Goal: Obtain resource: Download file/media

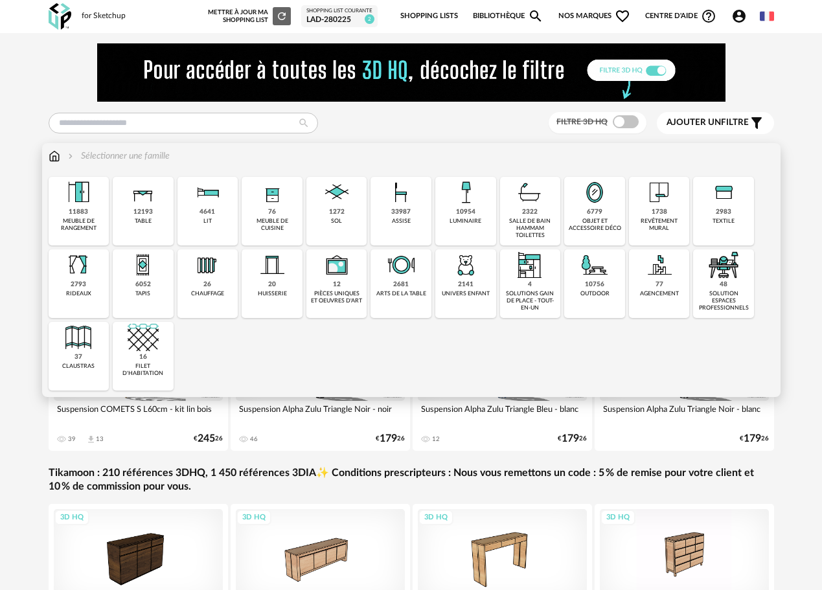
click at [324, 218] on div "1272 sol" at bounding box center [336, 211] width 61 height 69
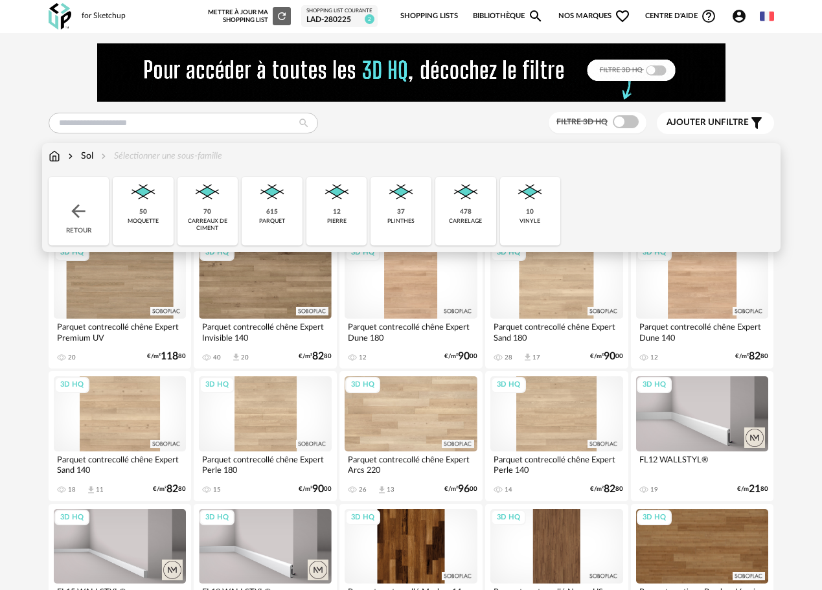
click at [471, 219] on div "carrelage" at bounding box center [465, 221] width 33 height 7
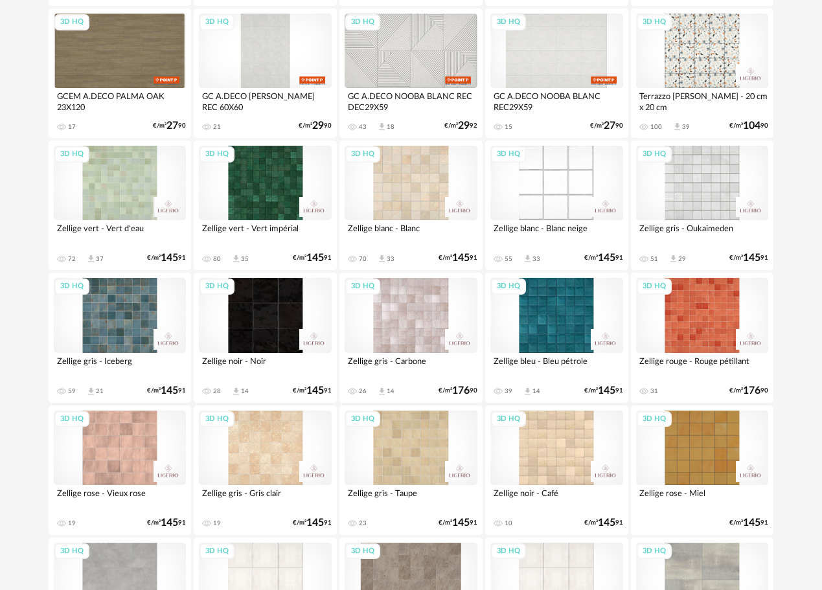
scroll to position [2374, 0]
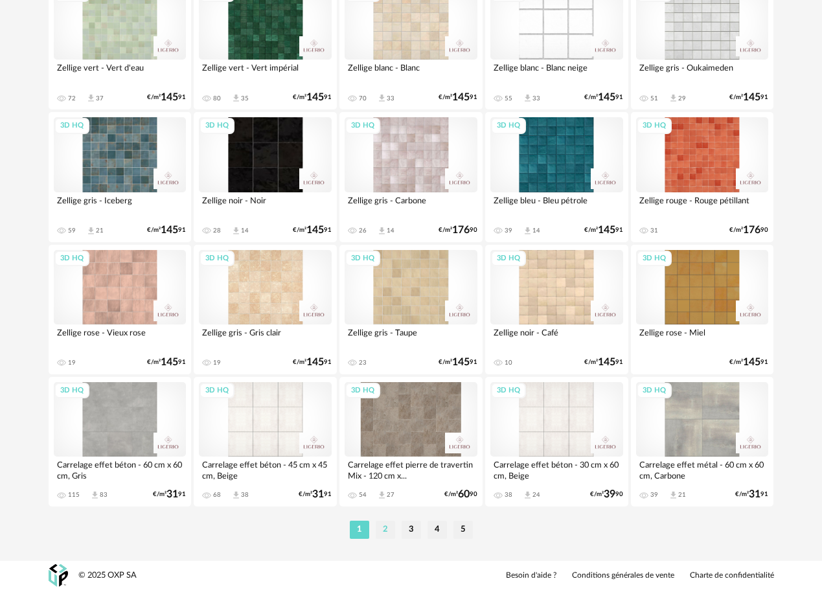
click at [390, 528] on li "2" at bounding box center [384, 529] width 19 height 18
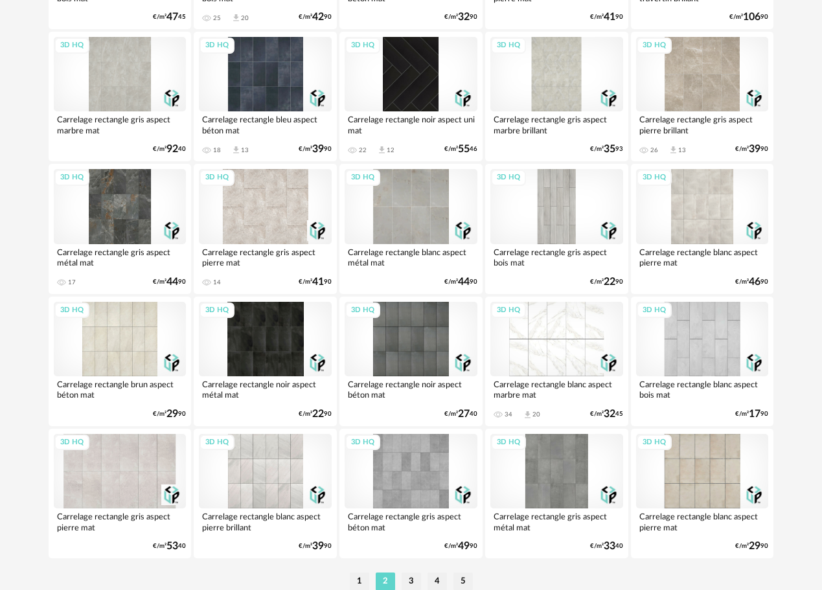
scroll to position [2374, 0]
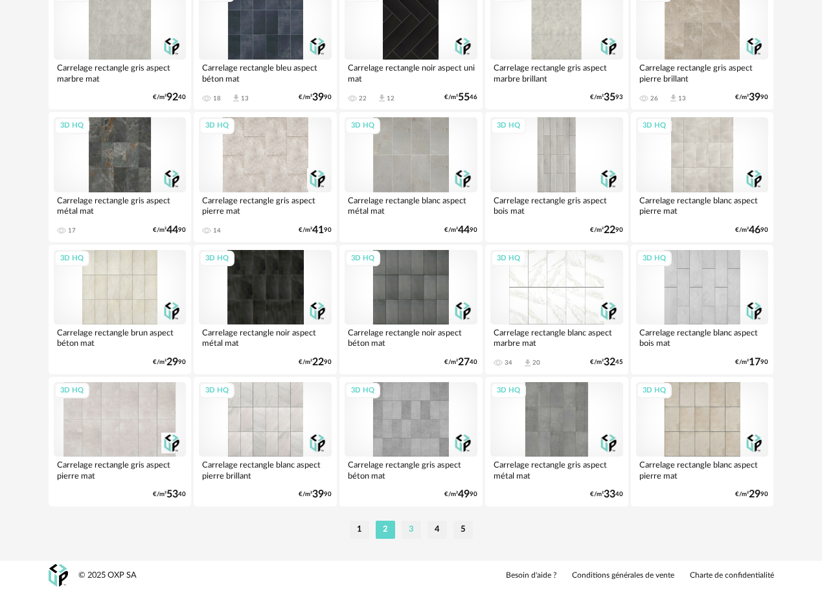
click at [408, 529] on li "3" at bounding box center [410, 529] width 19 height 18
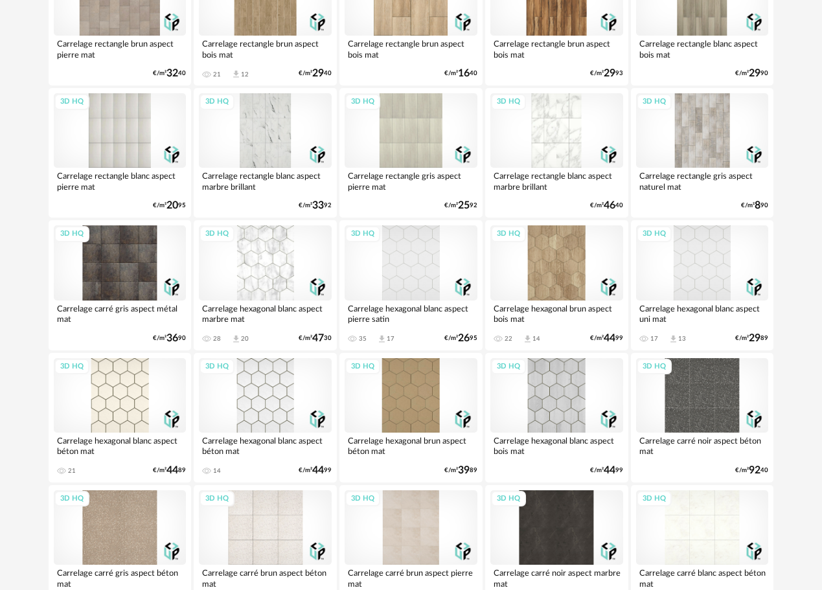
scroll to position [2374, 0]
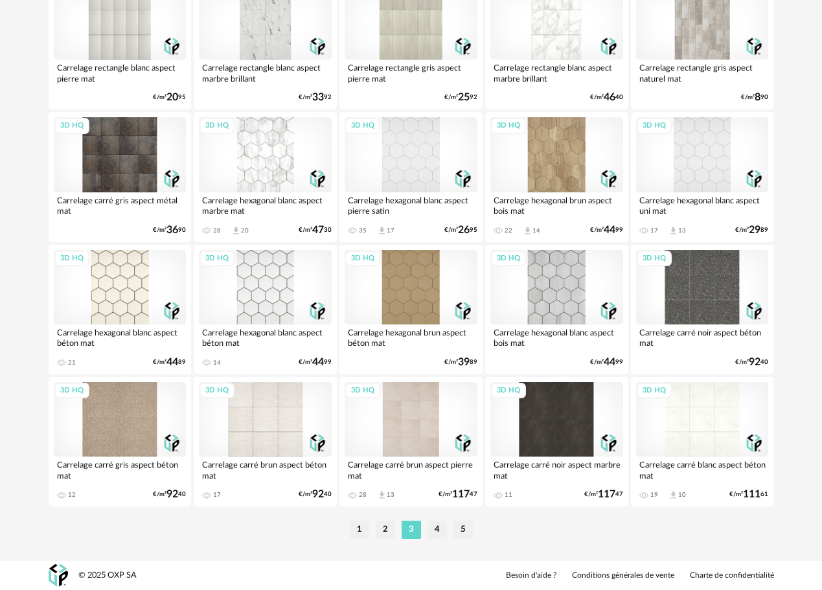
click at [439, 533] on li "4" at bounding box center [436, 529] width 19 height 18
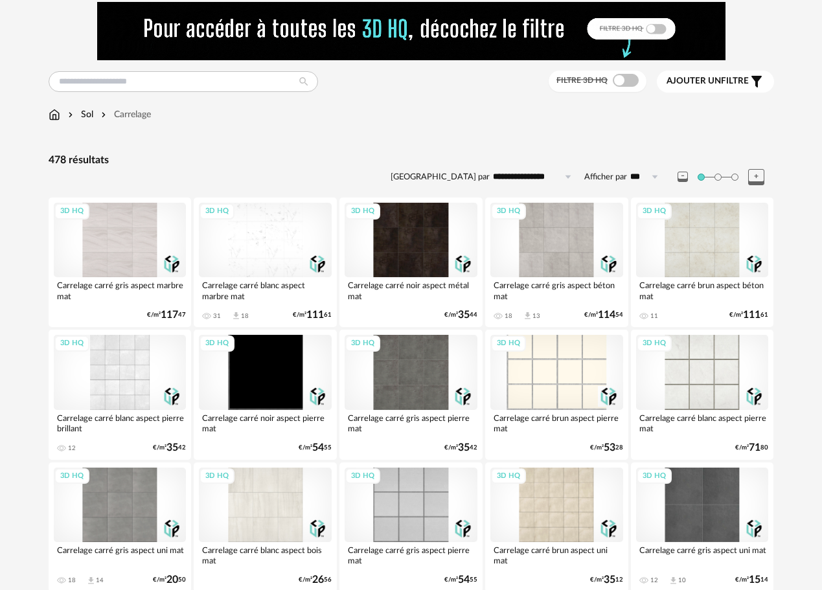
scroll to position [65, 0]
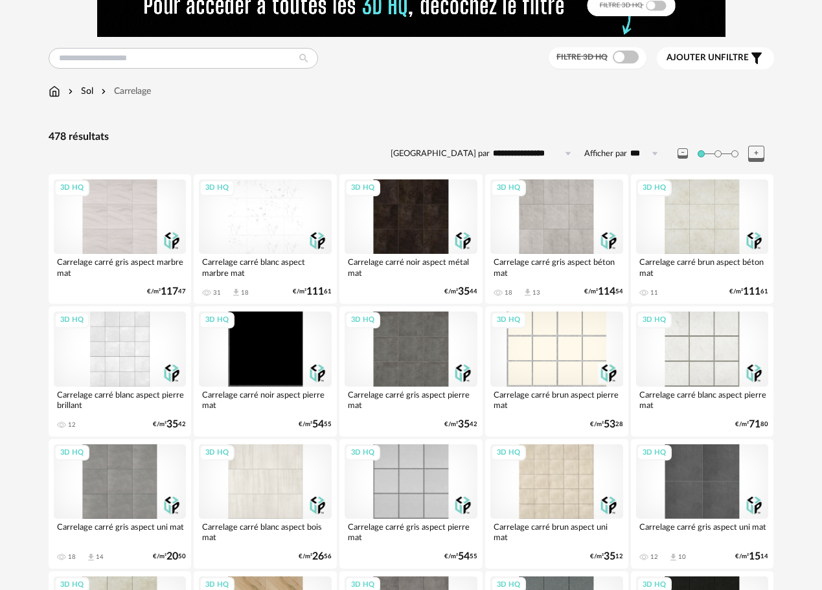
click at [385, 482] on div "3D HQ" at bounding box center [410, 481] width 133 height 74
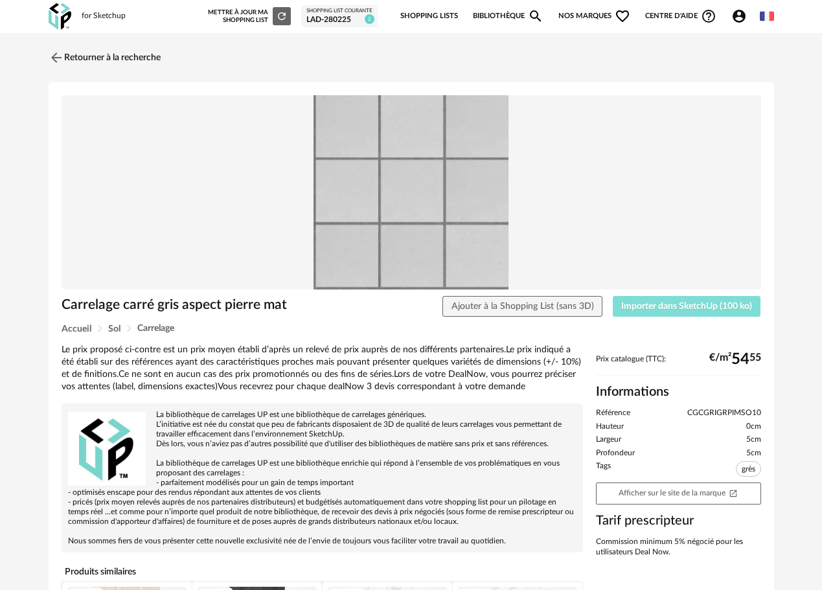
click at [658, 309] on span "Importer dans SketchUp (100 ko)" at bounding box center [686, 306] width 131 height 9
click at [62, 58] on img at bounding box center [54, 57] width 19 height 19
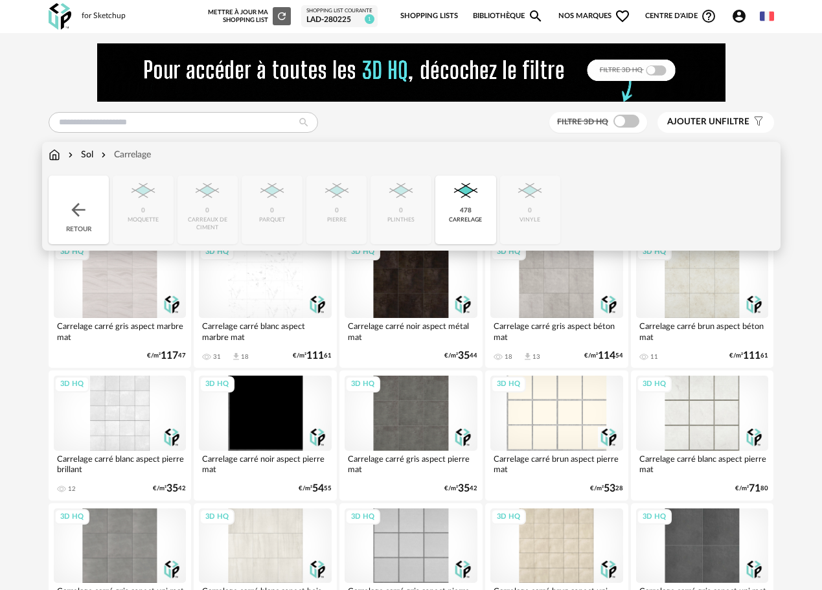
click at [58, 154] on img at bounding box center [55, 154] width 12 height 13
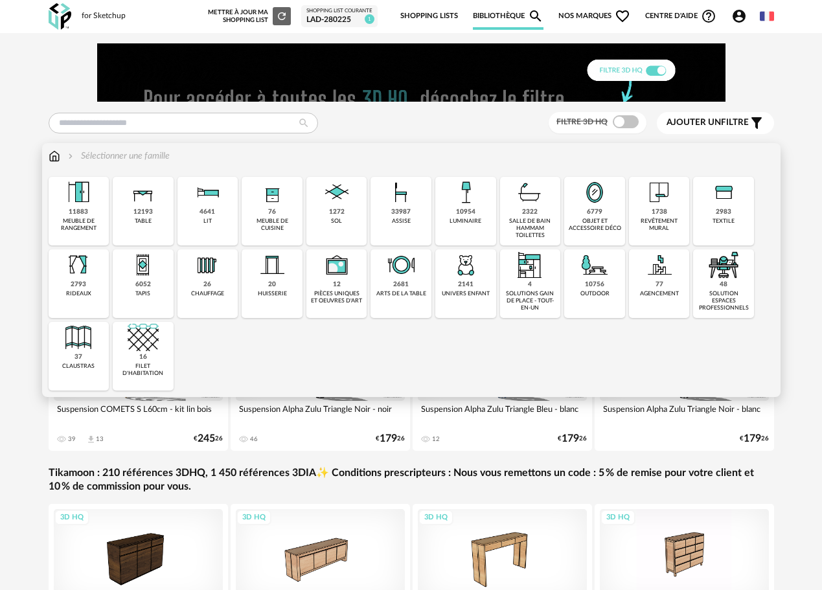
click at [595, 212] on div "6779" at bounding box center [595, 212] width 16 height 8
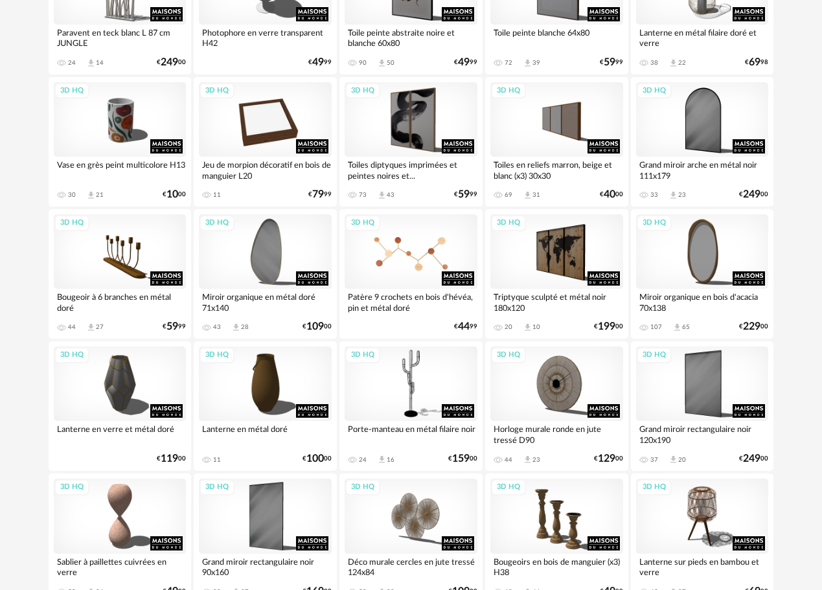
scroll to position [1230, 0]
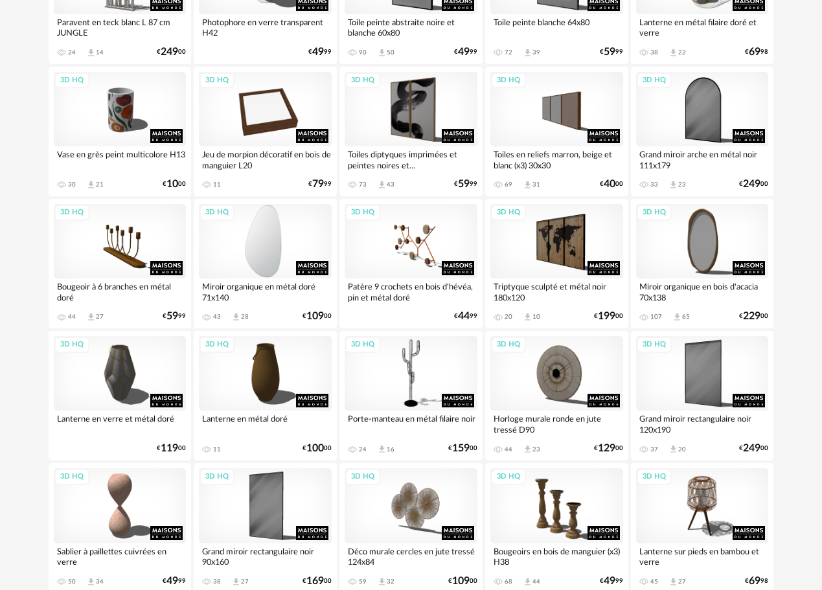
click at [284, 251] on div "3D HQ" at bounding box center [265, 241] width 133 height 74
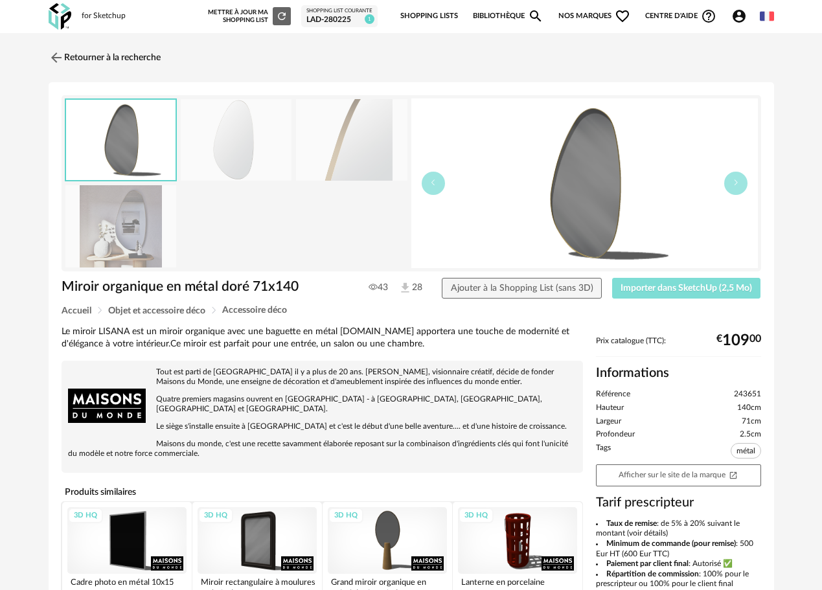
click at [642, 291] on span "Importer dans SketchUp (2,5 Mo)" at bounding box center [685, 288] width 131 height 9
click at [612, 278] on button "Importer dans SketchUp (2,5 Mo)" at bounding box center [686, 288] width 149 height 21
click at [689, 294] on button "Importer dans SketchUp (2,5 Mo)" at bounding box center [686, 288] width 149 height 21
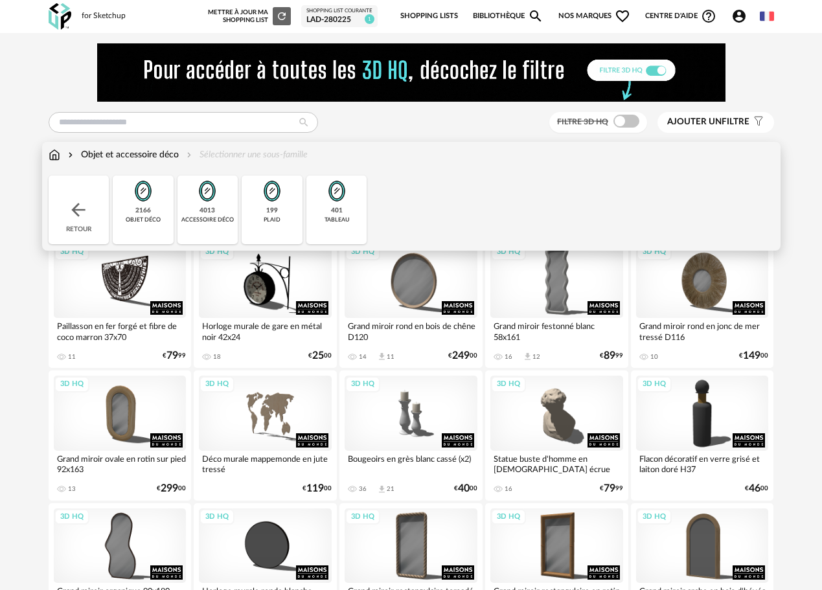
click at [58, 153] on img at bounding box center [55, 154] width 12 height 13
click at [74, 188] on div "Retour" at bounding box center [79, 209] width 61 height 69
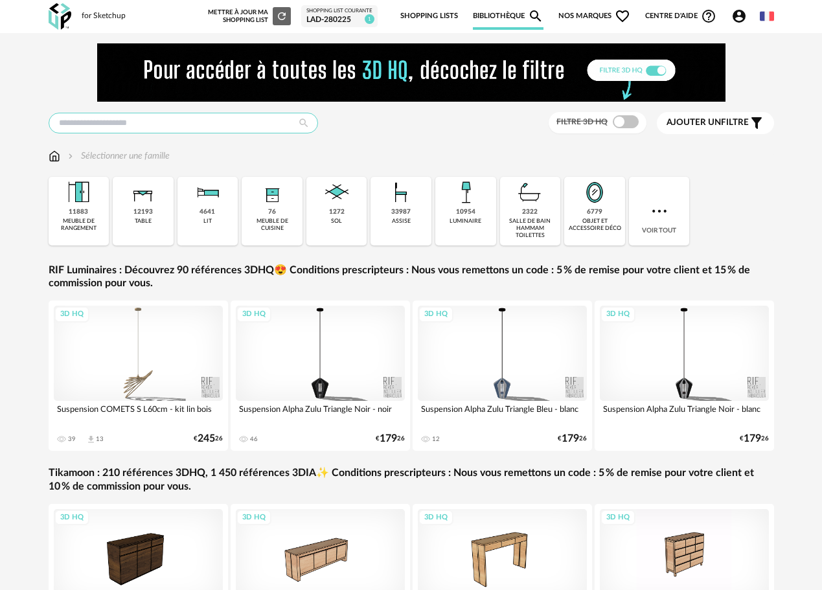
click at [140, 126] on input "text" at bounding box center [183, 123] width 269 height 21
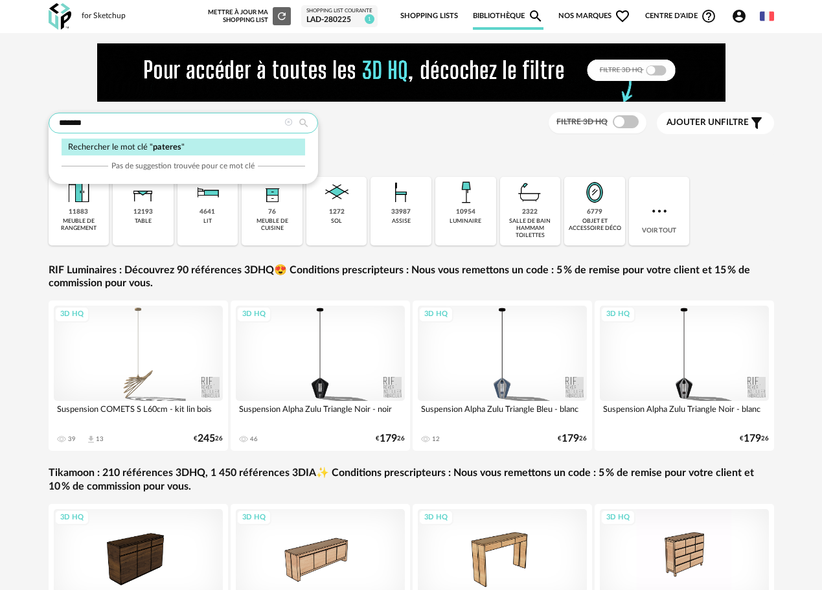
type input "*******"
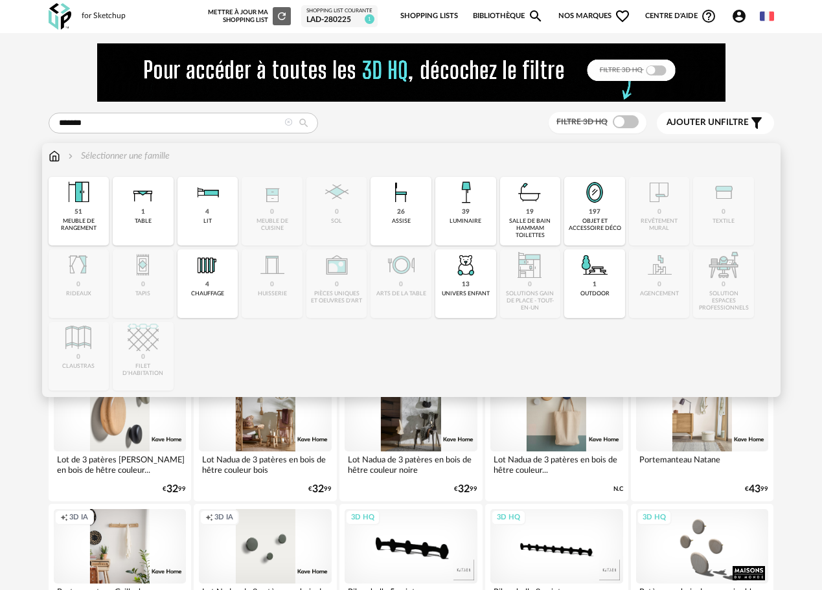
click at [56, 155] on img at bounding box center [55, 156] width 12 height 13
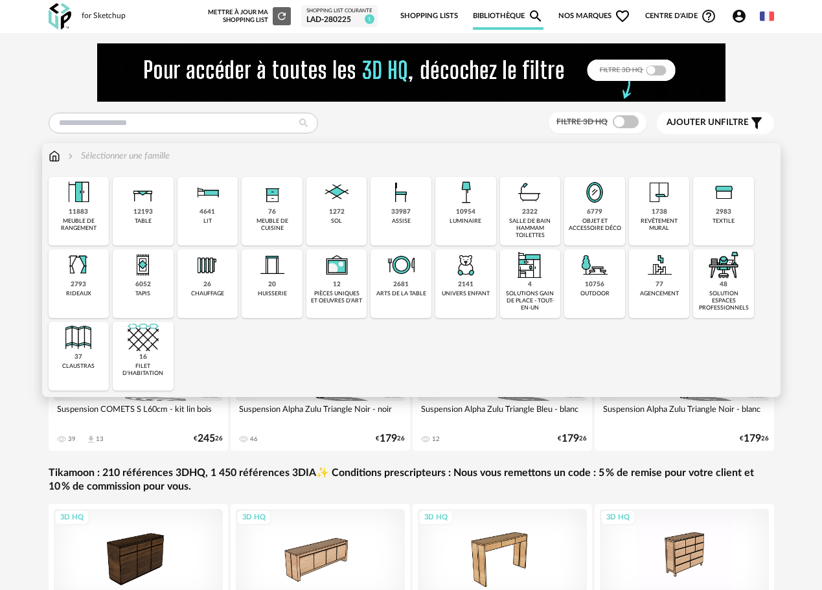
click at [83, 357] on div "37 claustras" at bounding box center [79, 356] width 61 height 69
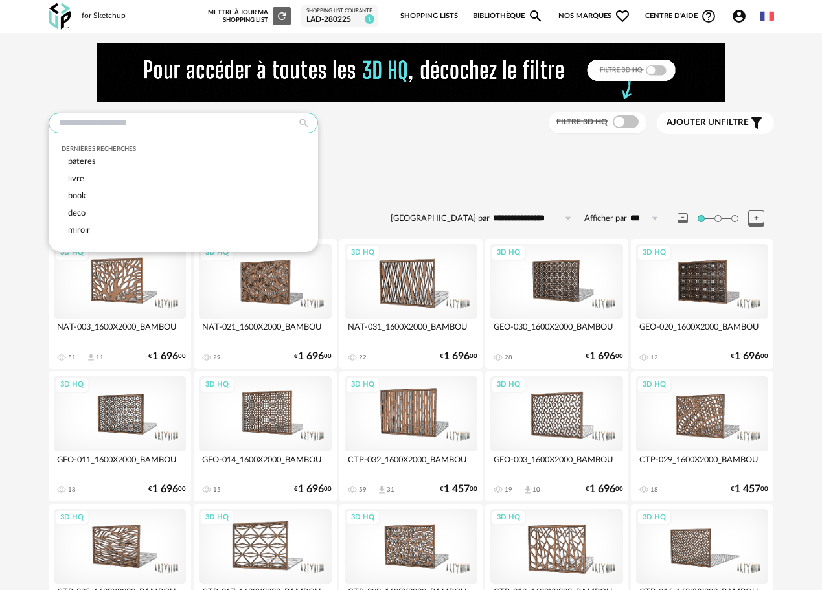
click at [115, 119] on input "text" at bounding box center [183, 123] width 269 height 21
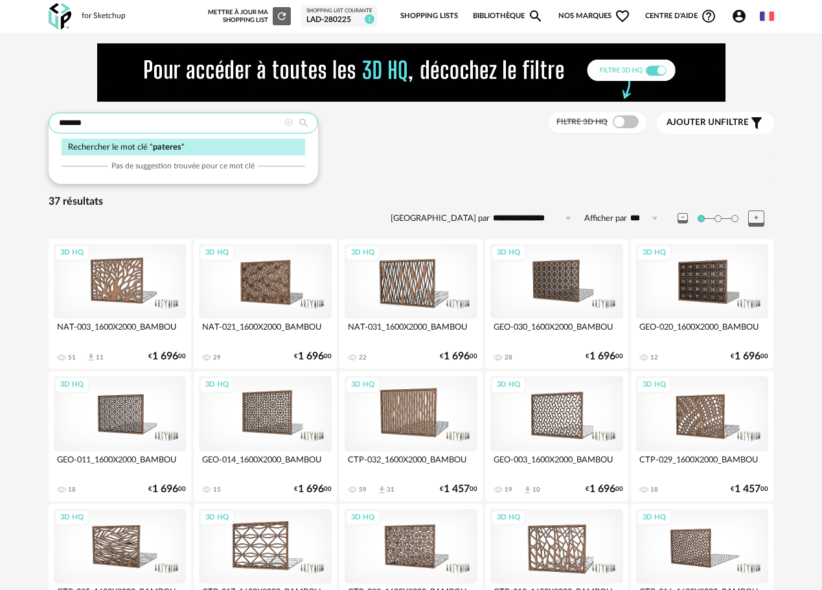
type input "*******"
type input "**********"
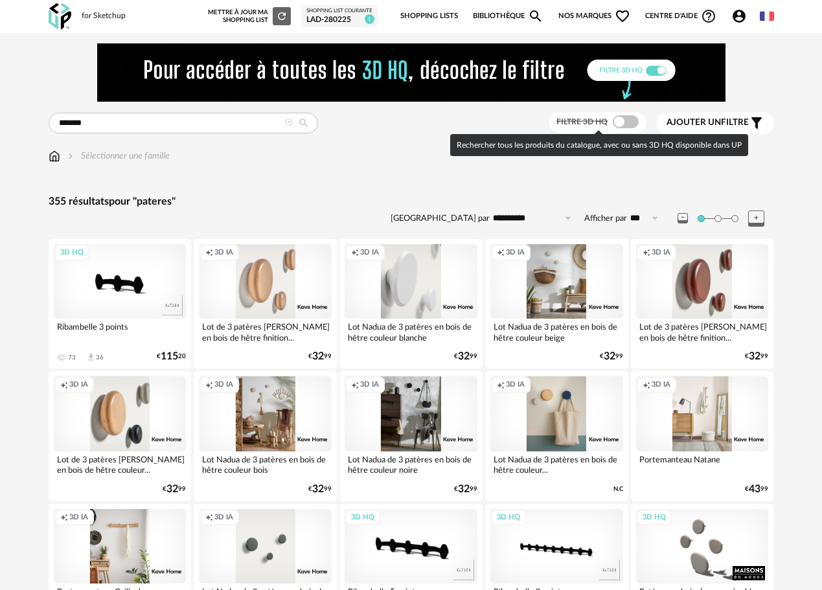
click at [622, 120] on span at bounding box center [625, 121] width 26 height 13
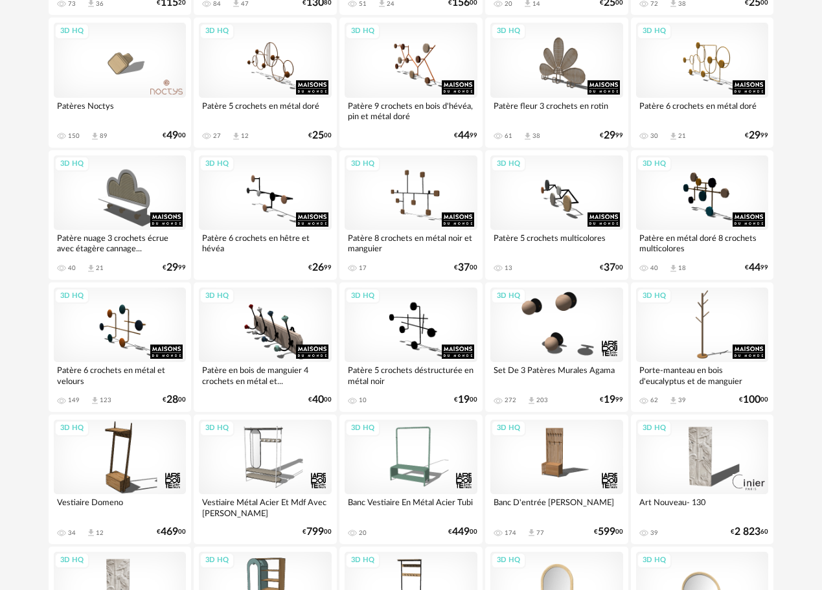
scroll to position [388, 0]
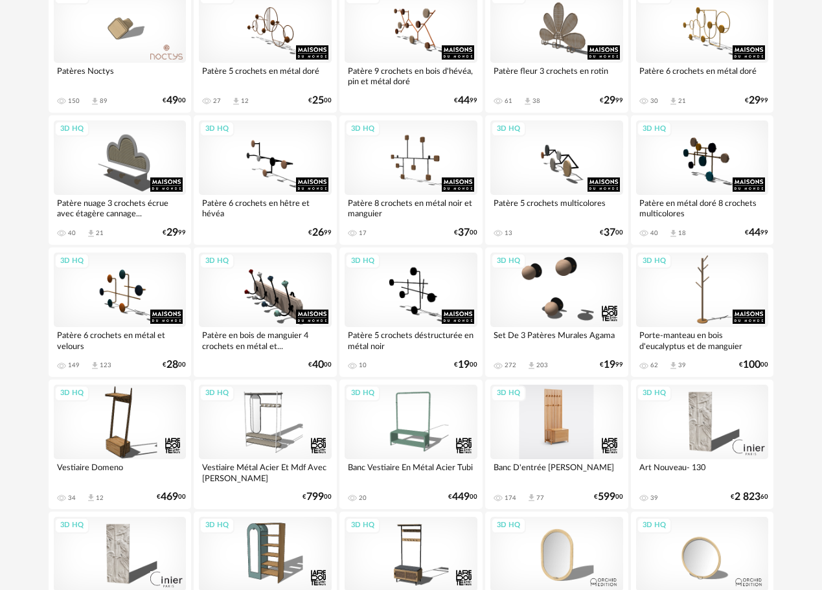
click at [558, 421] on div "3D HQ" at bounding box center [556, 422] width 133 height 74
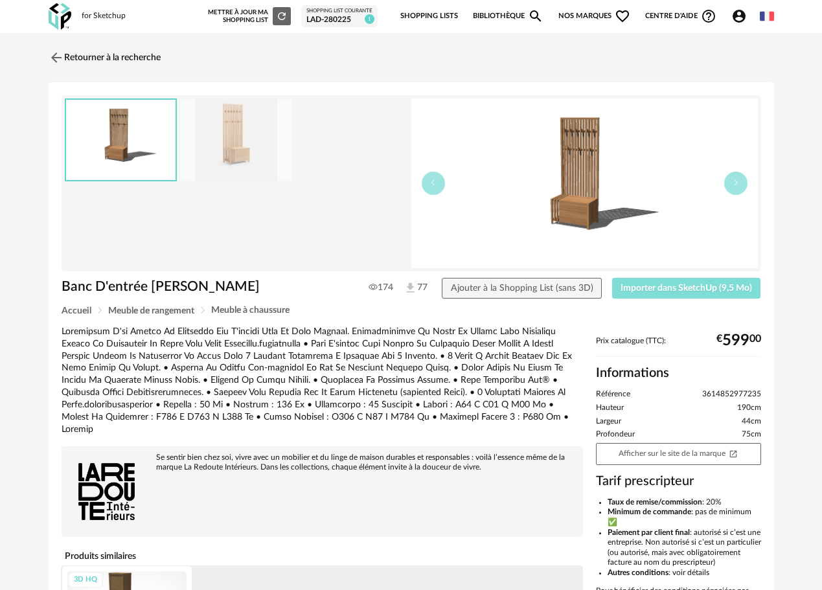
click at [660, 287] on span "Importer dans SketchUp (9,5 Mo)" at bounding box center [685, 288] width 131 height 9
click at [59, 54] on img at bounding box center [54, 57] width 19 height 19
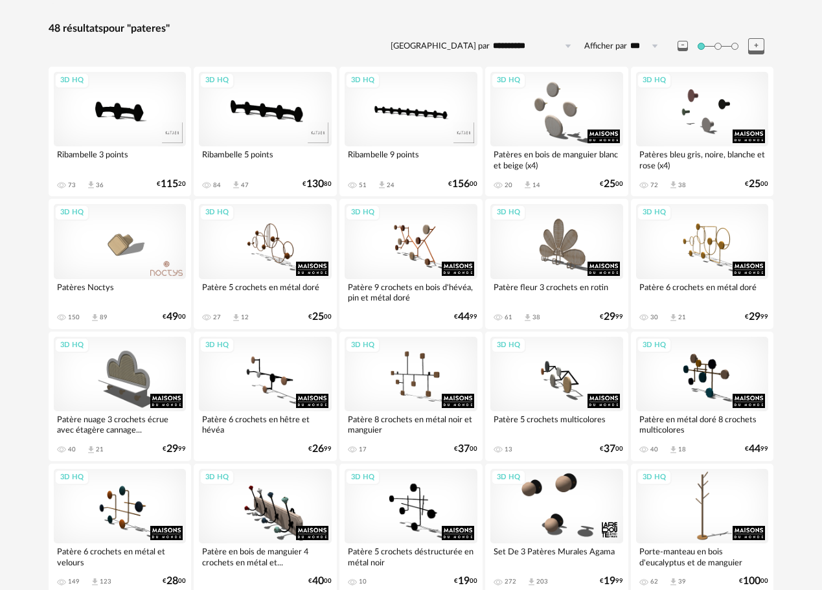
scroll to position [168, 0]
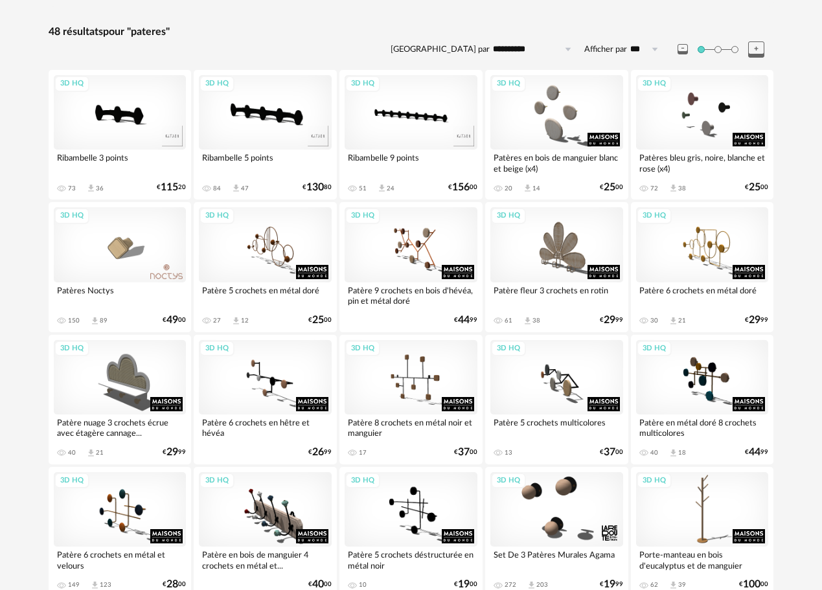
click at [126, 243] on div "3D HQ" at bounding box center [120, 244] width 133 height 74
